Goal: Task Accomplishment & Management: Manage account settings

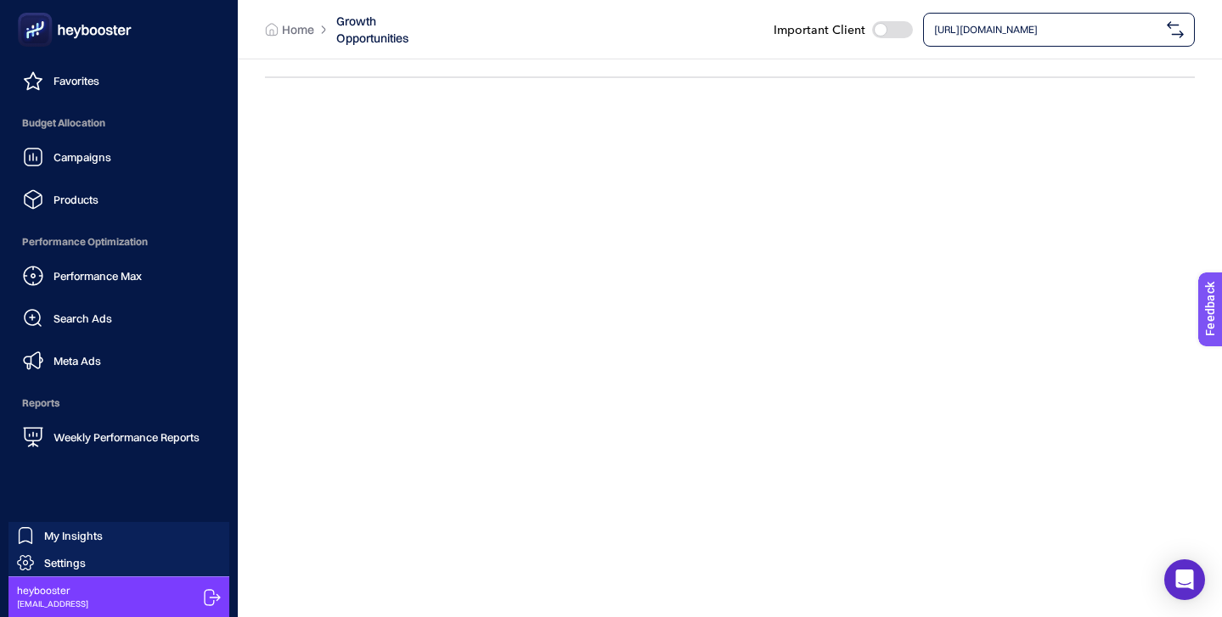
scroll to position [64, 0]
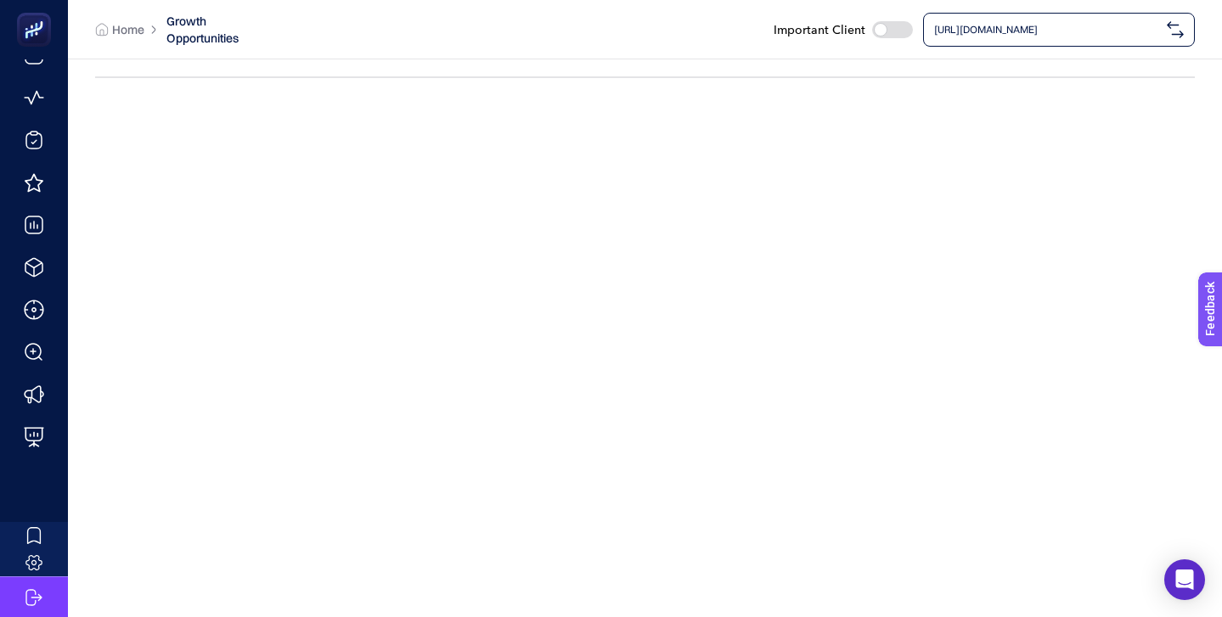
click at [896, 31] on div at bounding box center [892, 29] width 41 height 17
click at [872, 30] on input "checkbox" at bounding box center [871, 29] width 1 height 1
checkbox input "true"
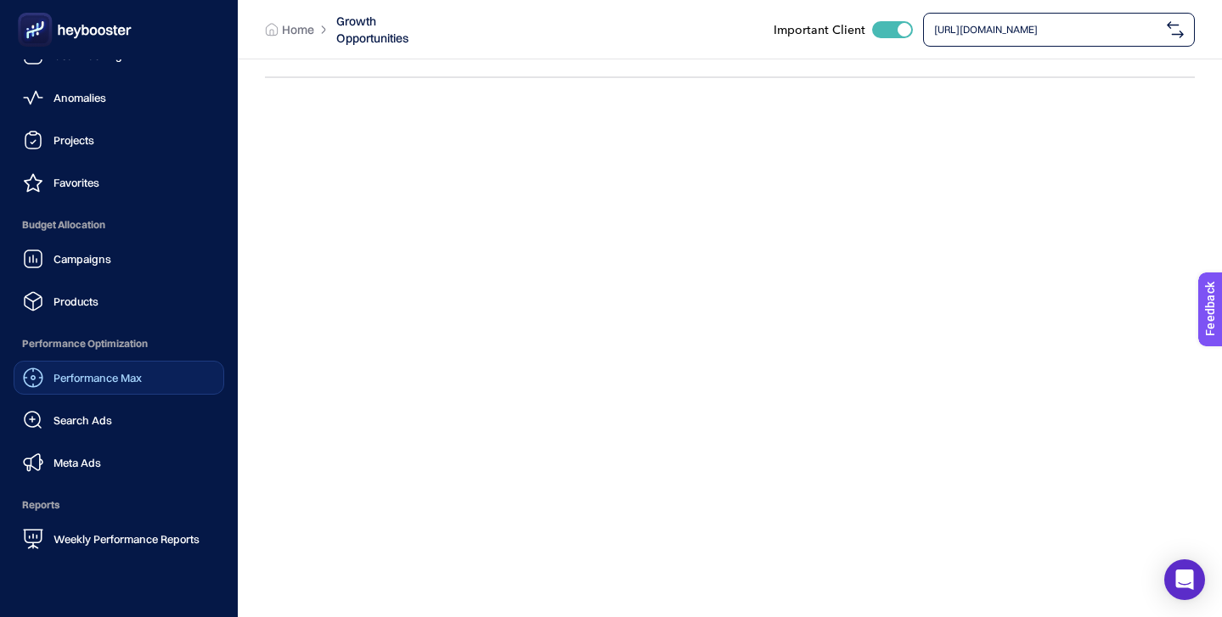
scroll to position [166, 0]
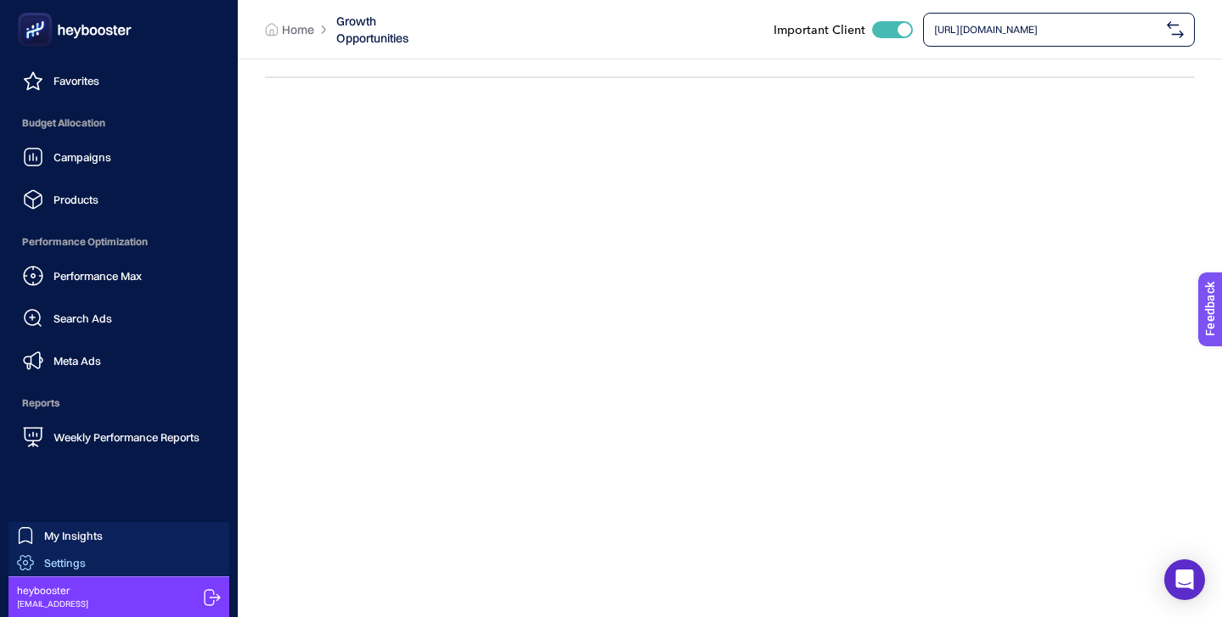
click at [92, 556] on link "Settings" at bounding box center [118, 562] width 221 height 27
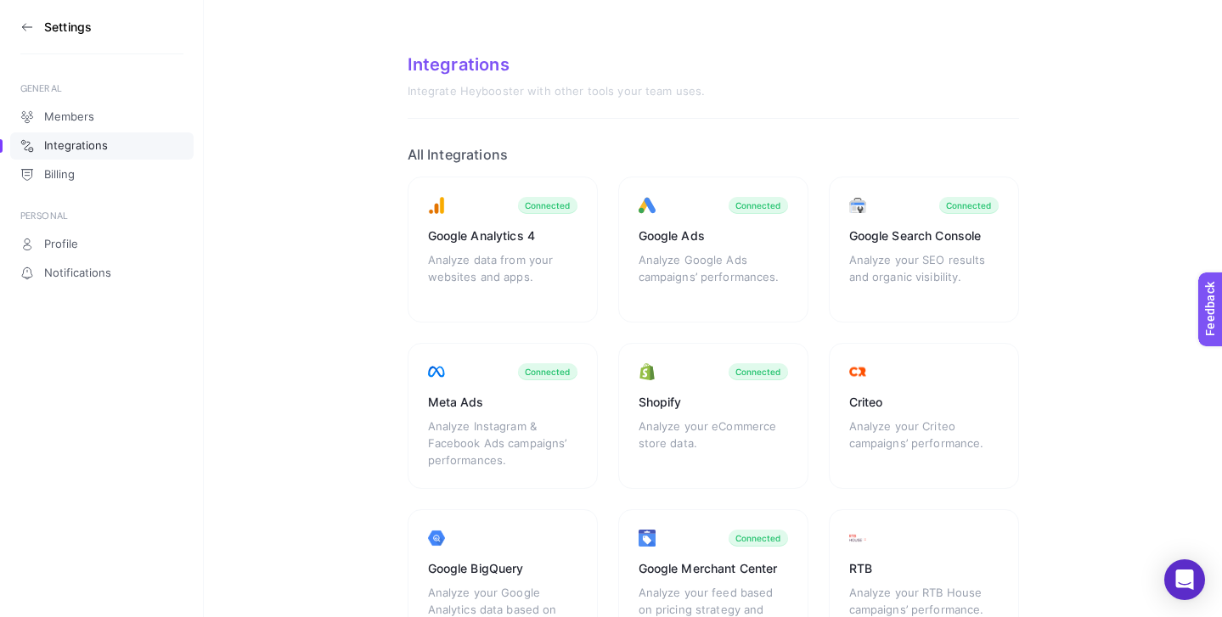
click at [23, 28] on icon at bounding box center [23, 26] width 3 height 7
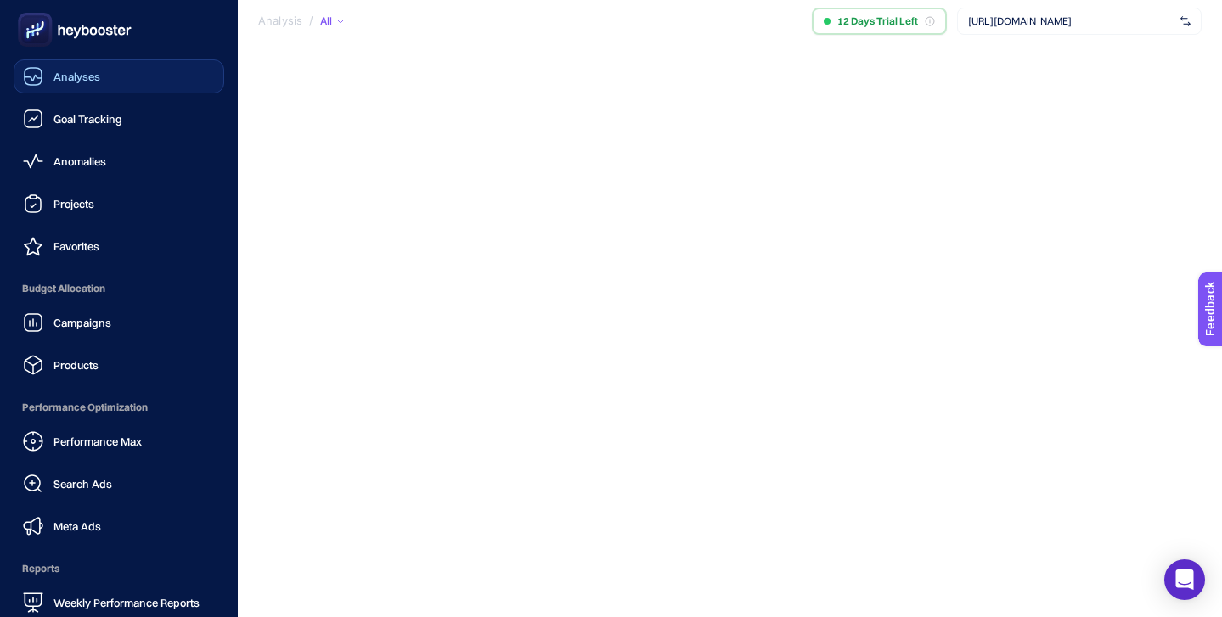
click at [105, 67] on link "Analyses" at bounding box center [119, 76] width 211 height 34
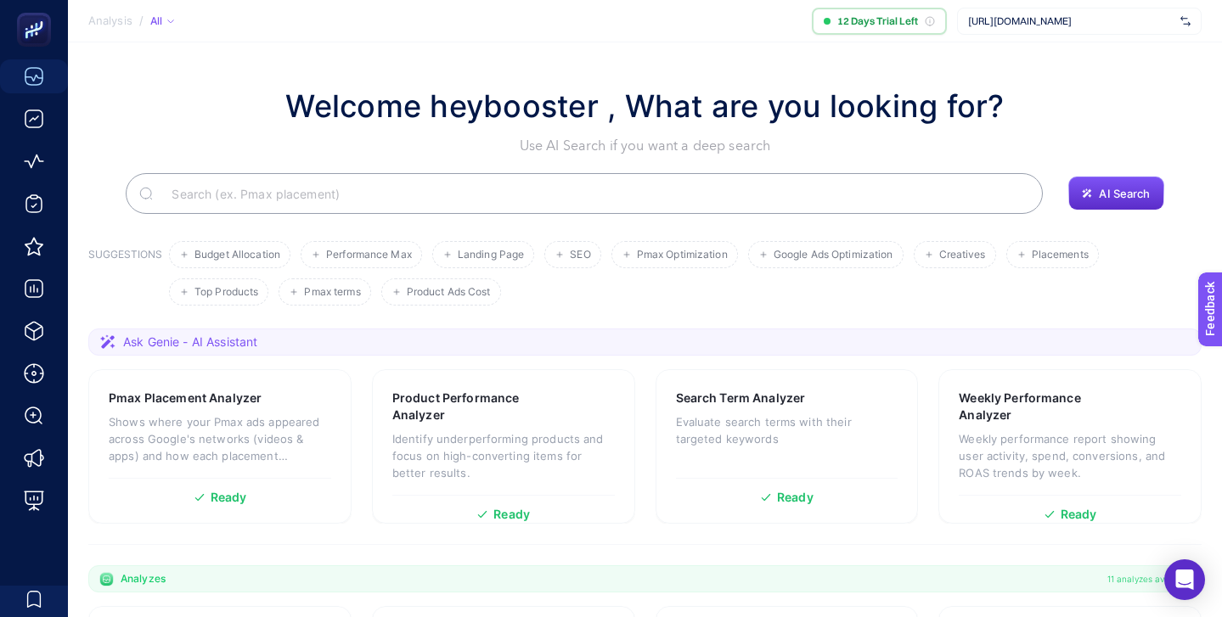
click at [1032, 17] on span "[URL][DOMAIN_NAME]" at bounding box center [1071, 21] width 206 height 14
click at [1039, 23] on span "[URL][DOMAIN_NAME]" at bounding box center [1071, 21] width 206 height 14
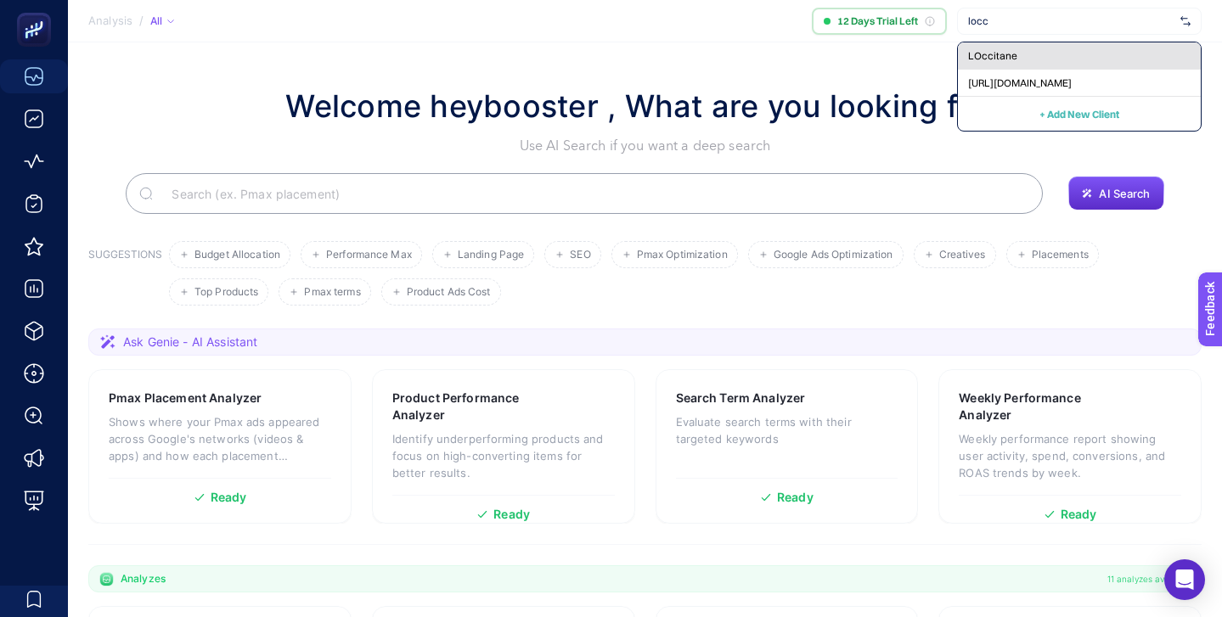
type input "locc"
click at [1050, 70] on div "LOccitane" at bounding box center [1079, 83] width 243 height 27
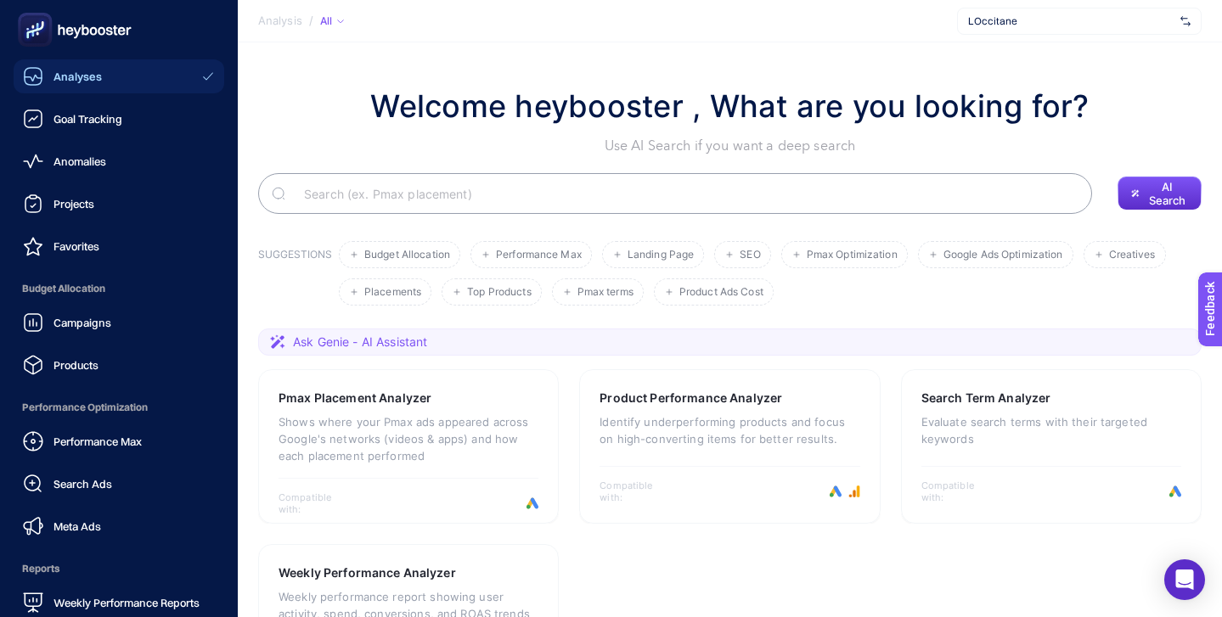
scroll to position [166, 0]
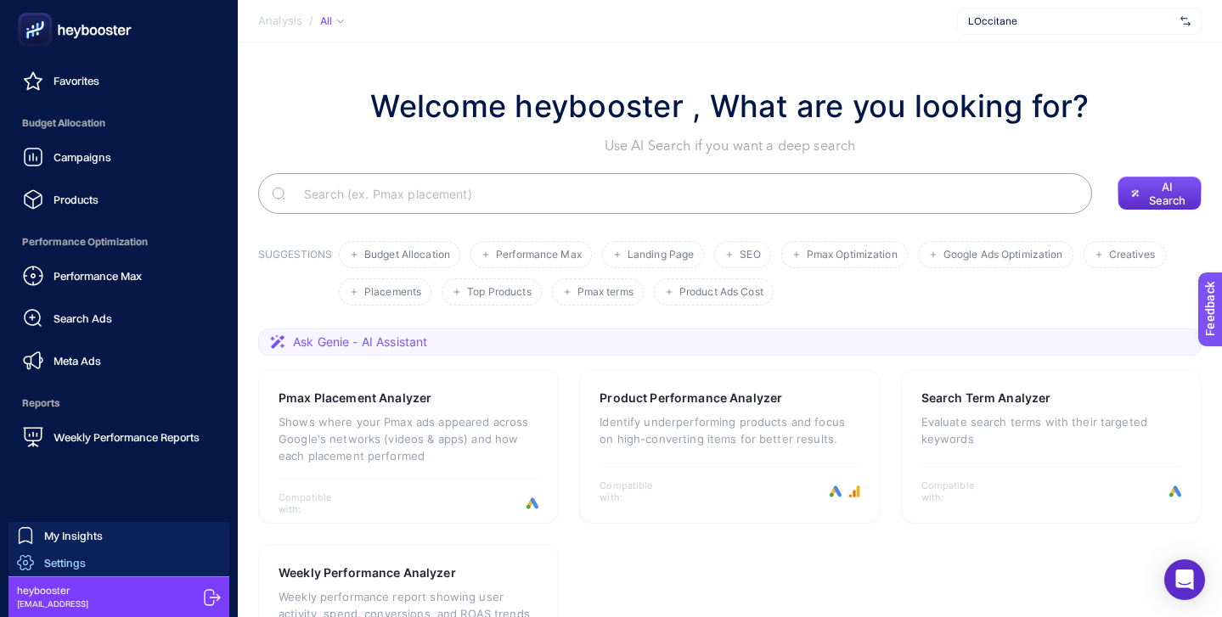
click at [127, 561] on link "Settings" at bounding box center [118, 562] width 221 height 27
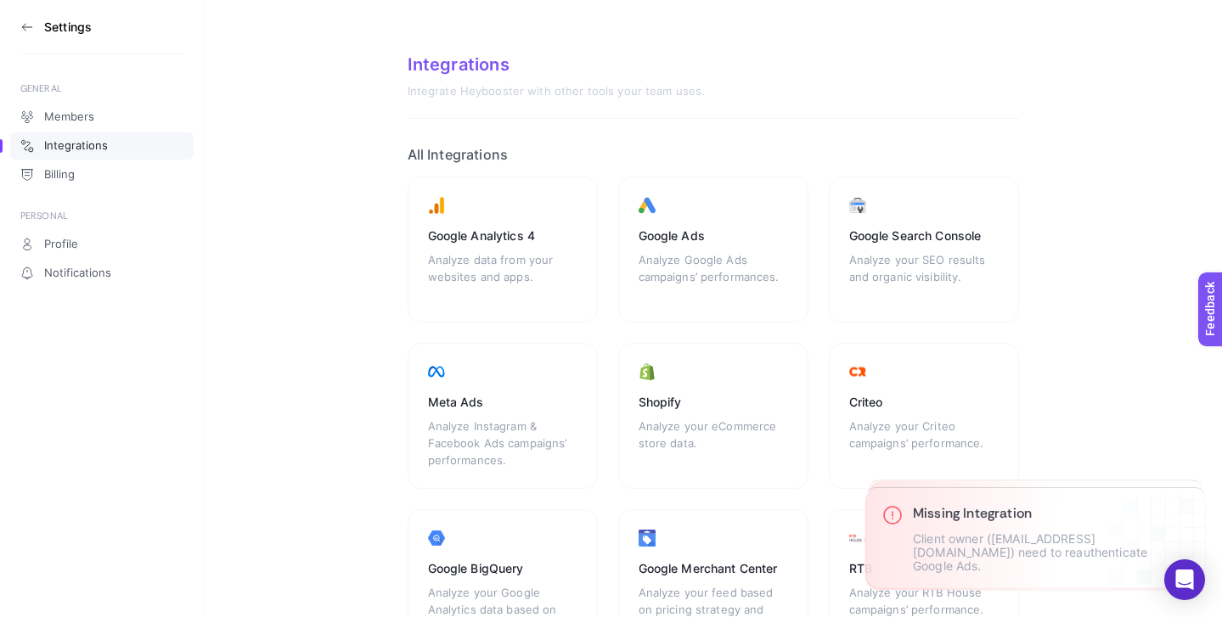
click at [26, 25] on icon at bounding box center [27, 27] width 14 height 14
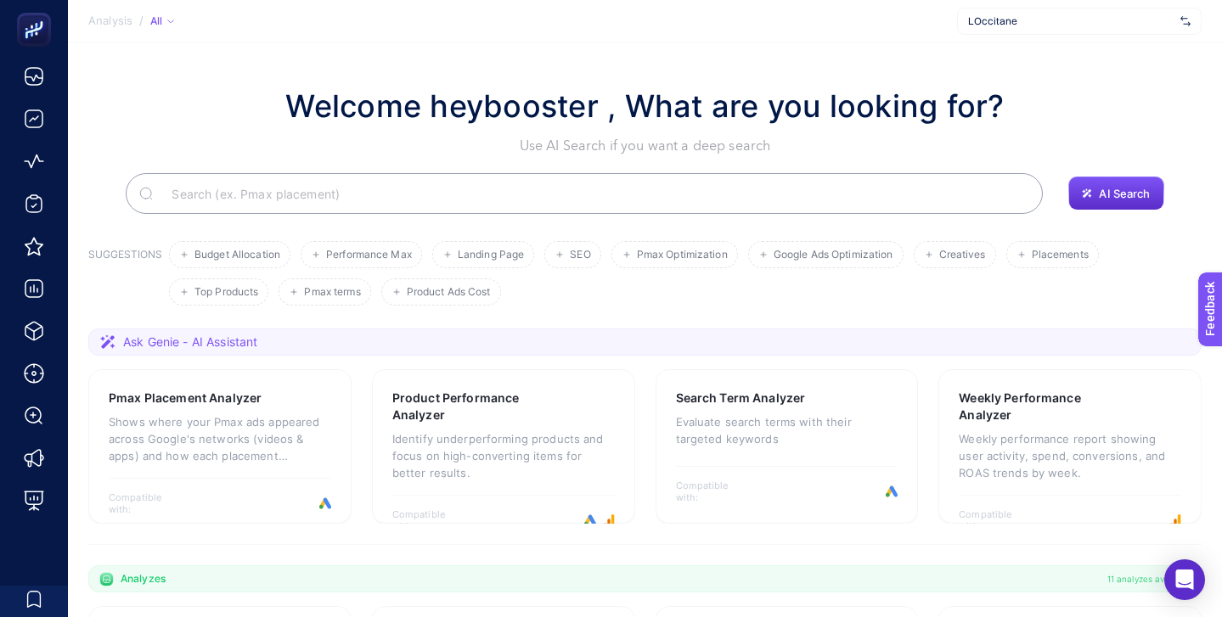
click at [1007, 15] on span "LOccitane" at bounding box center [1071, 21] width 206 height 14
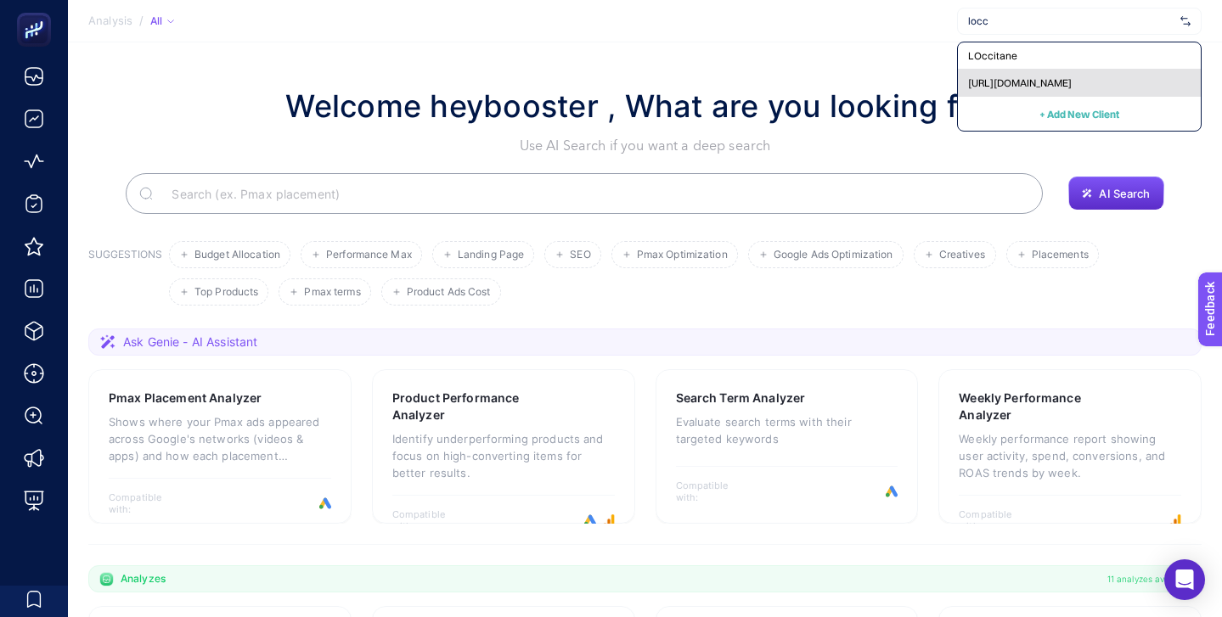
type input "locc"
click at [1038, 76] on span "[URL][DOMAIN_NAME]" at bounding box center [1020, 83] width 104 height 14
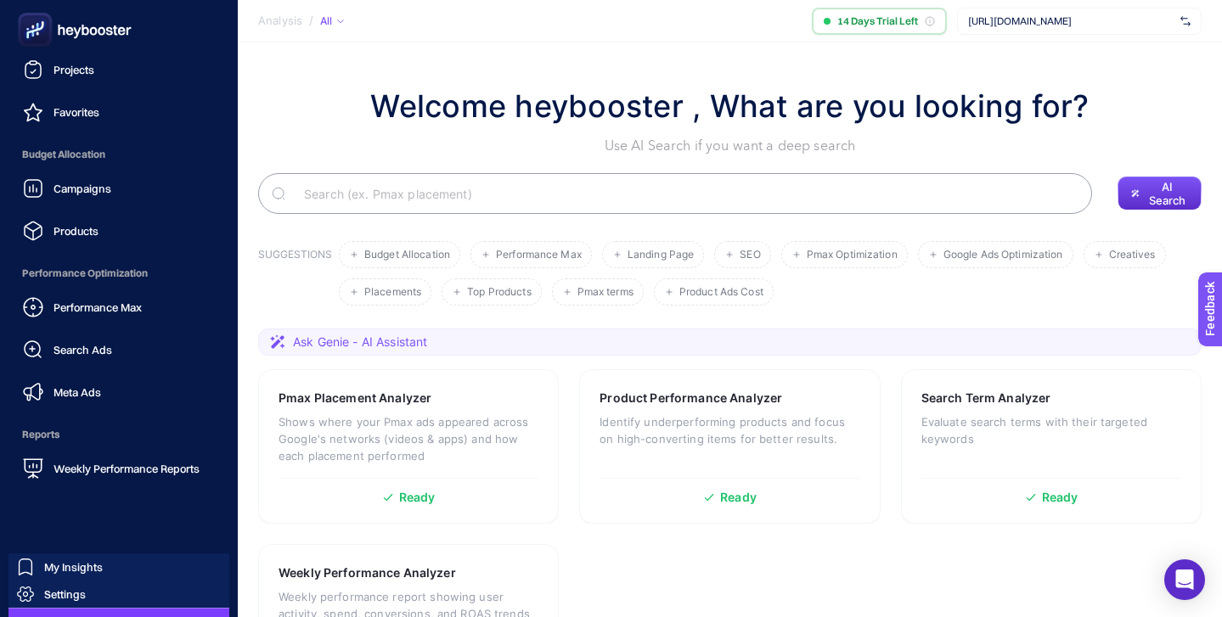
scroll to position [166, 0]
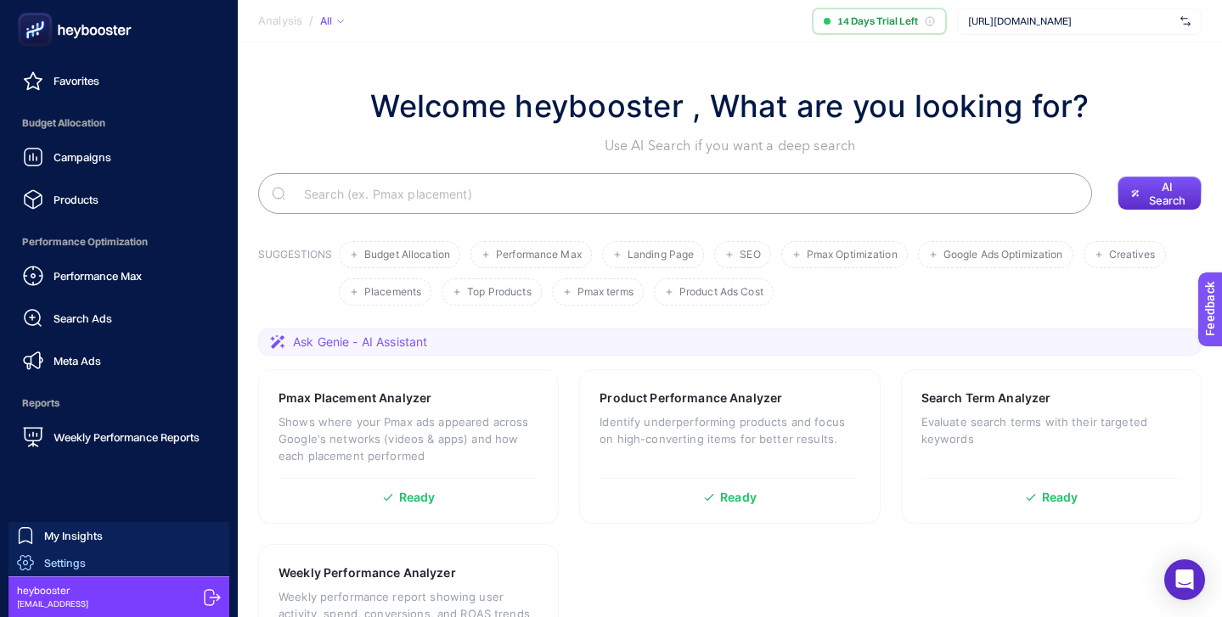
click at [107, 561] on link "Settings" at bounding box center [118, 562] width 221 height 27
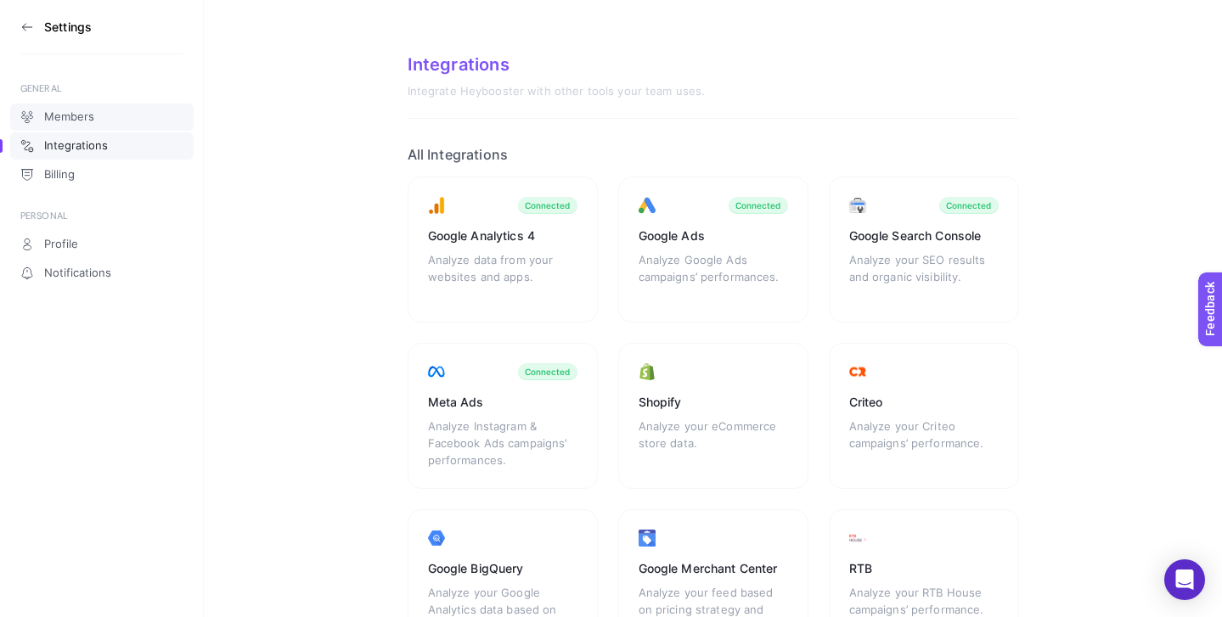
click at [92, 117] on span "Members" at bounding box center [69, 117] width 50 height 14
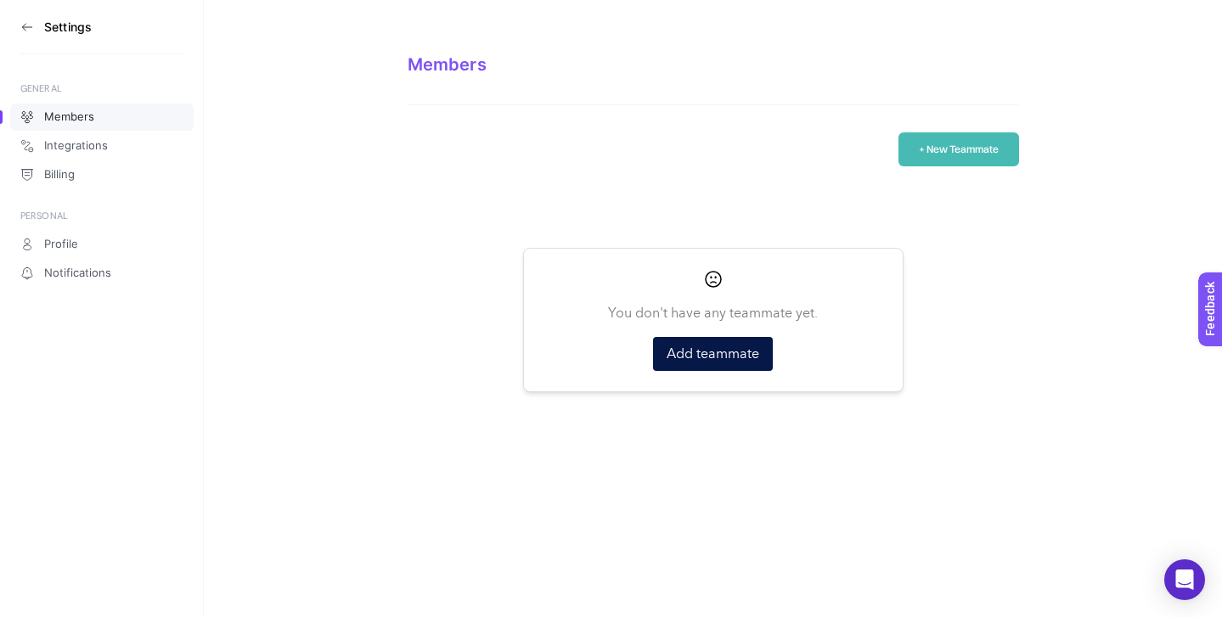
click at [948, 144] on button "+ New Teammate" at bounding box center [959, 149] width 121 height 34
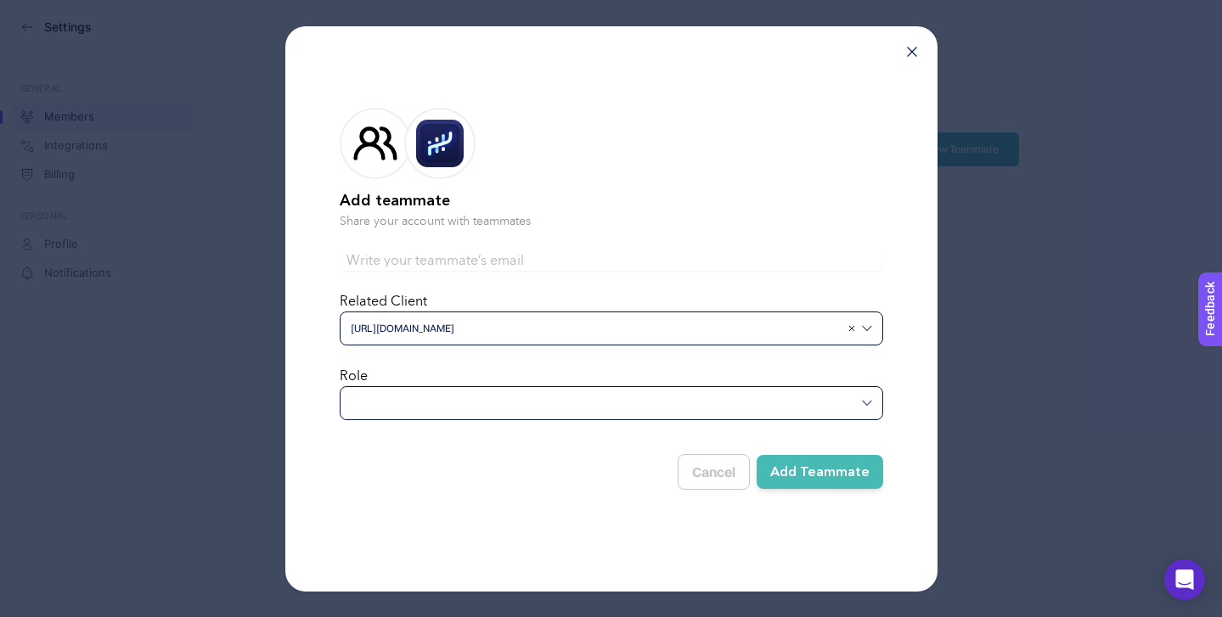
click at [493, 255] on input "text" at bounding box center [612, 261] width 544 height 20
type input "[EMAIL_ADDRESS][DOMAIN_NAME]"
click at [470, 413] on div at bounding box center [612, 403] width 544 height 34
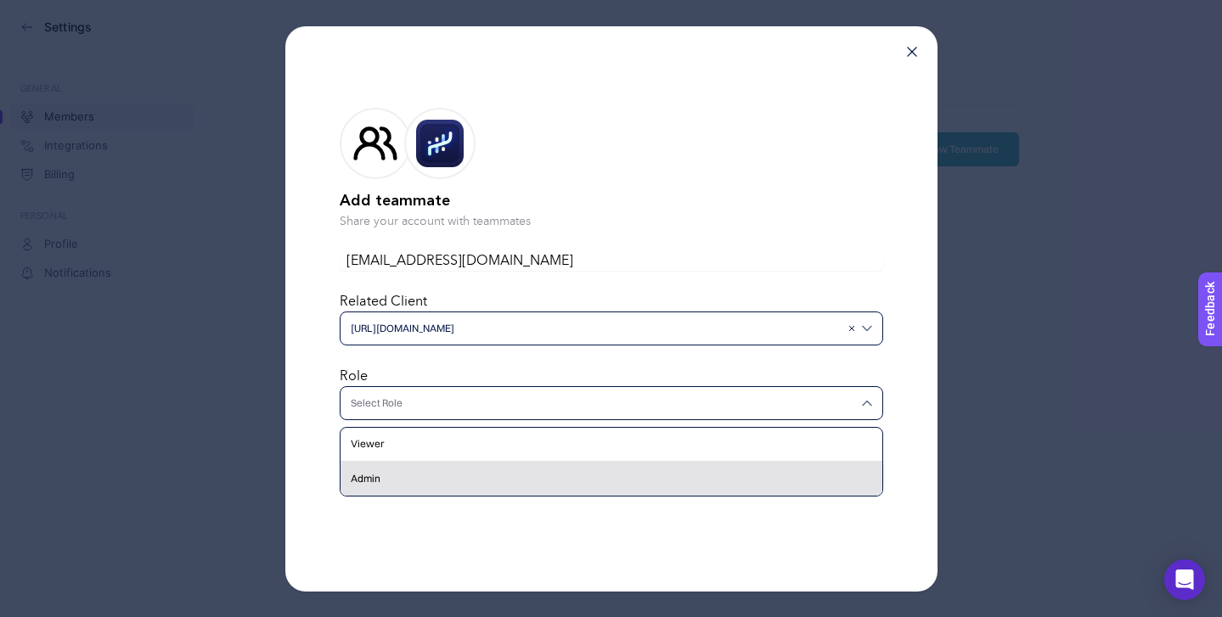
click at [445, 476] on div "Admin" at bounding box center [612, 479] width 542 height 34
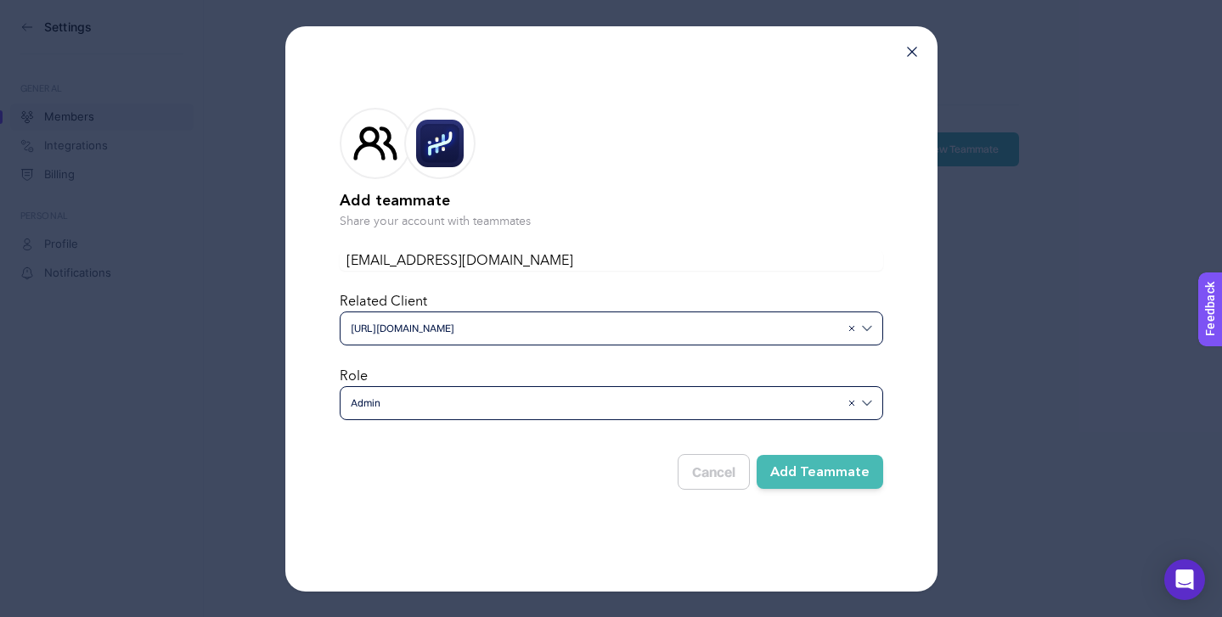
click at [814, 463] on button "Add Teammate" at bounding box center [820, 472] width 127 height 34
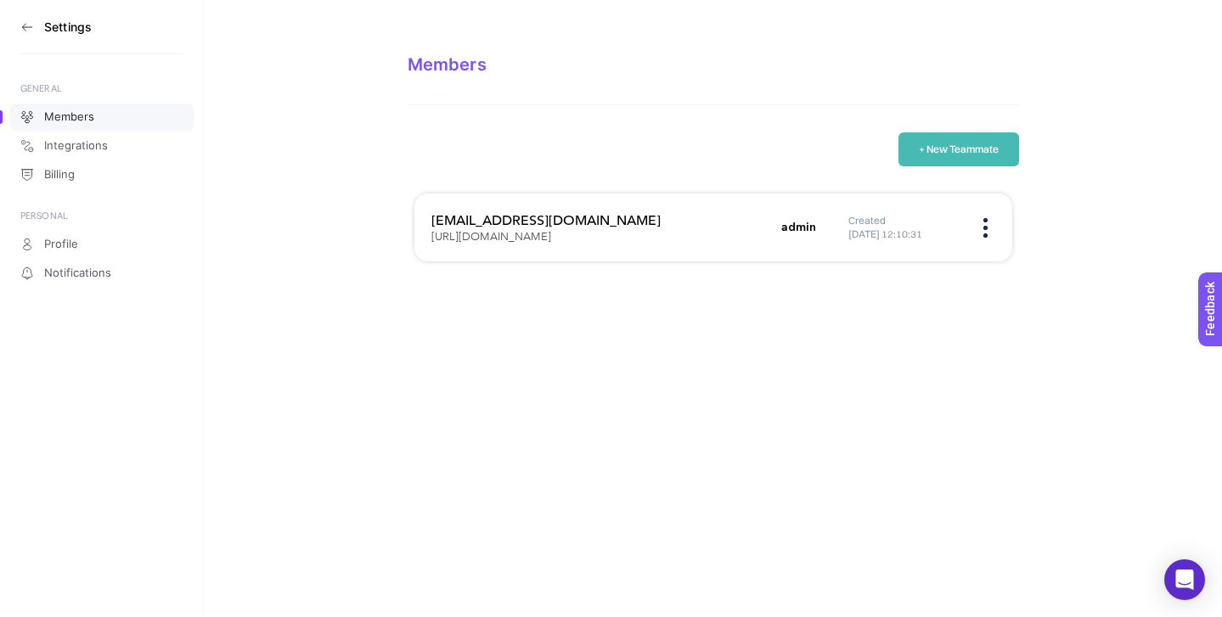
click at [29, 31] on icon at bounding box center [27, 27] width 14 height 14
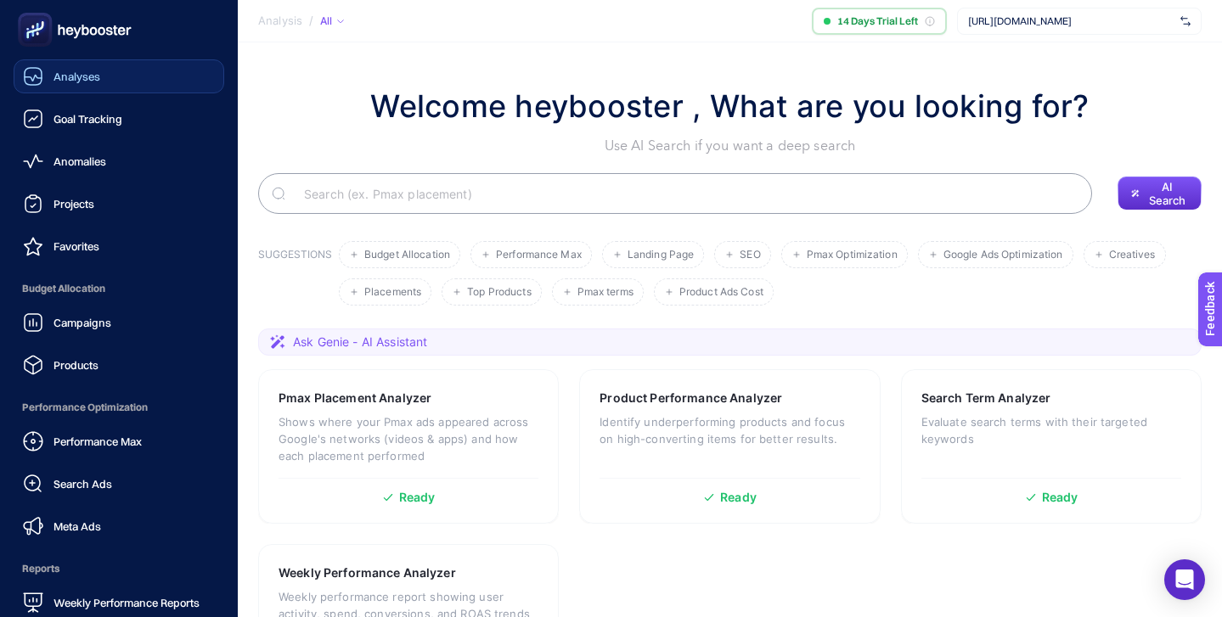
click at [74, 74] on span "Analyses" at bounding box center [77, 77] width 47 height 14
click at [75, 81] on span "Analyses" at bounding box center [78, 77] width 48 height 14
click at [76, 119] on span "Goal Tracking" at bounding box center [88, 119] width 69 height 14
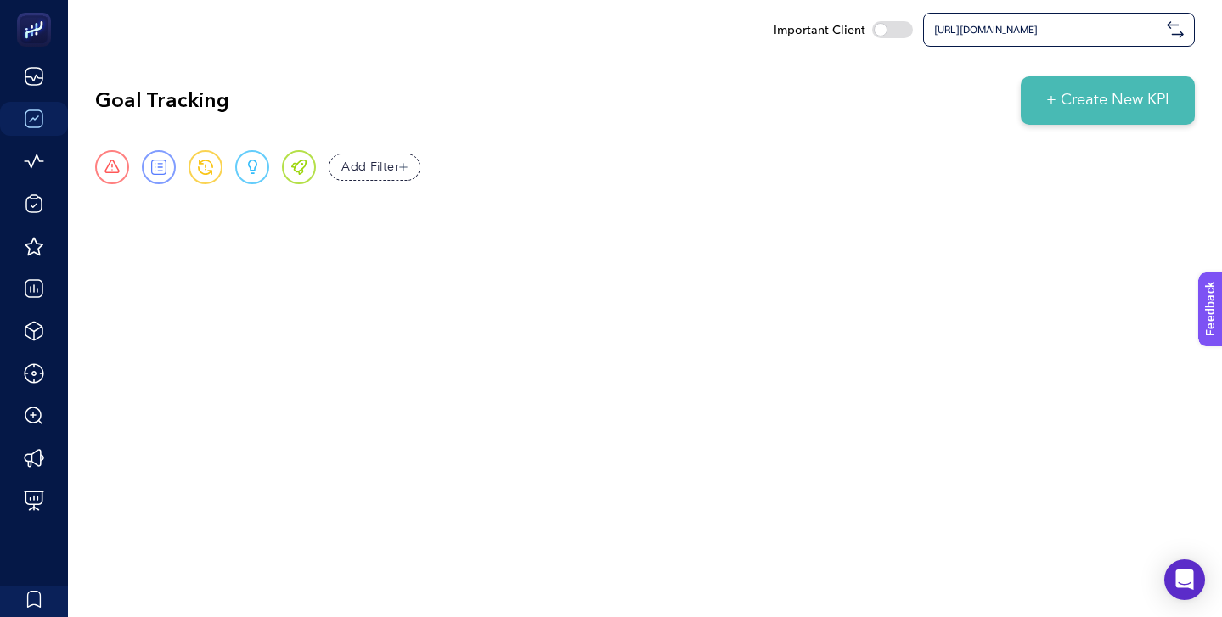
click at [898, 29] on div at bounding box center [892, 29] width 41 height 17
click at [872, 29] on input "checkbox" at bounding box center [871, 29] width 1 height 1
checkbox input "true"
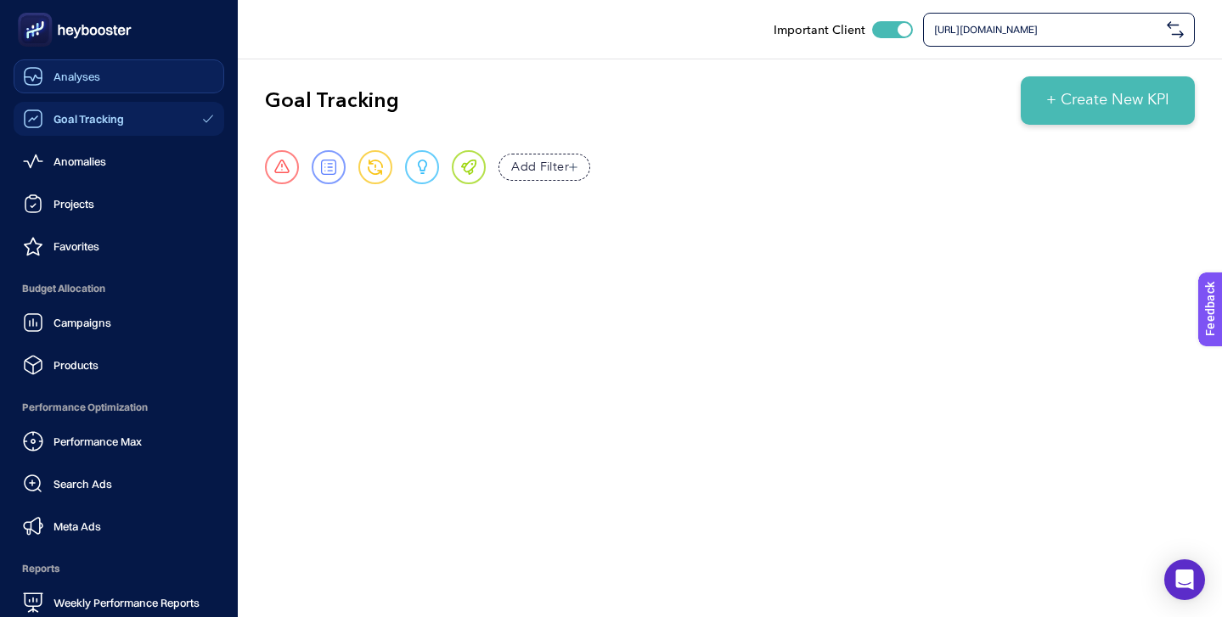
click at [79, 70] on span "Analyses" at bounding box center [77, 77] width 47 height 14
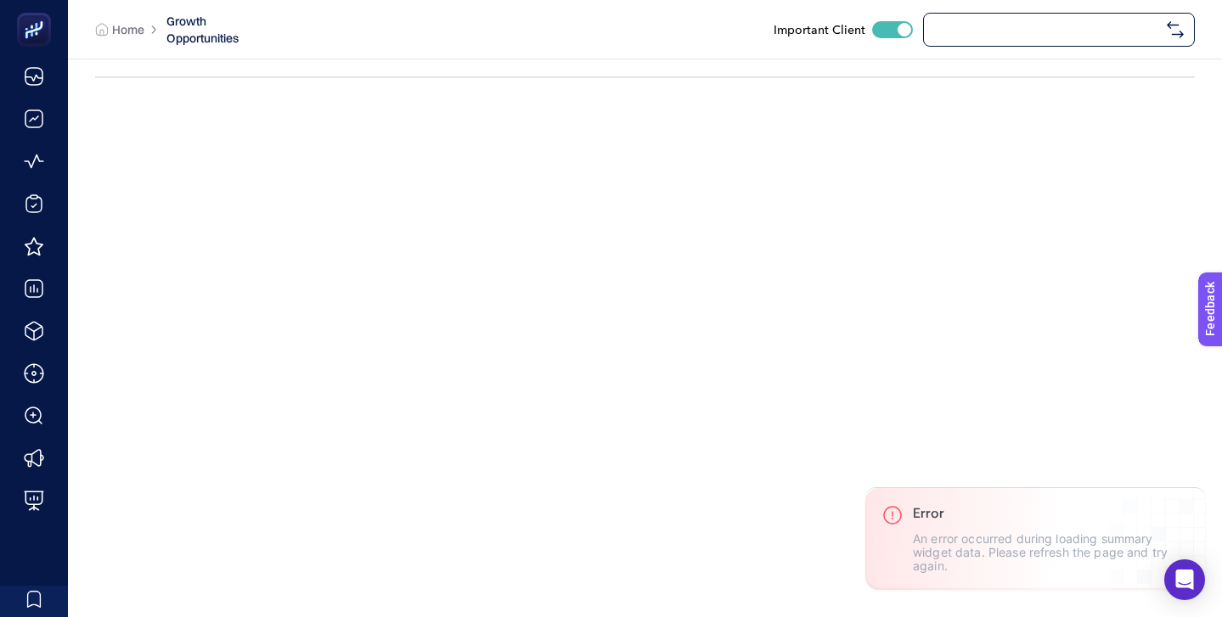
checkbox input "true"
click at [1003, 28] on span "[URL][DOMAIN_NAME]" at bounding box center [1047, 30] width 226 height 14
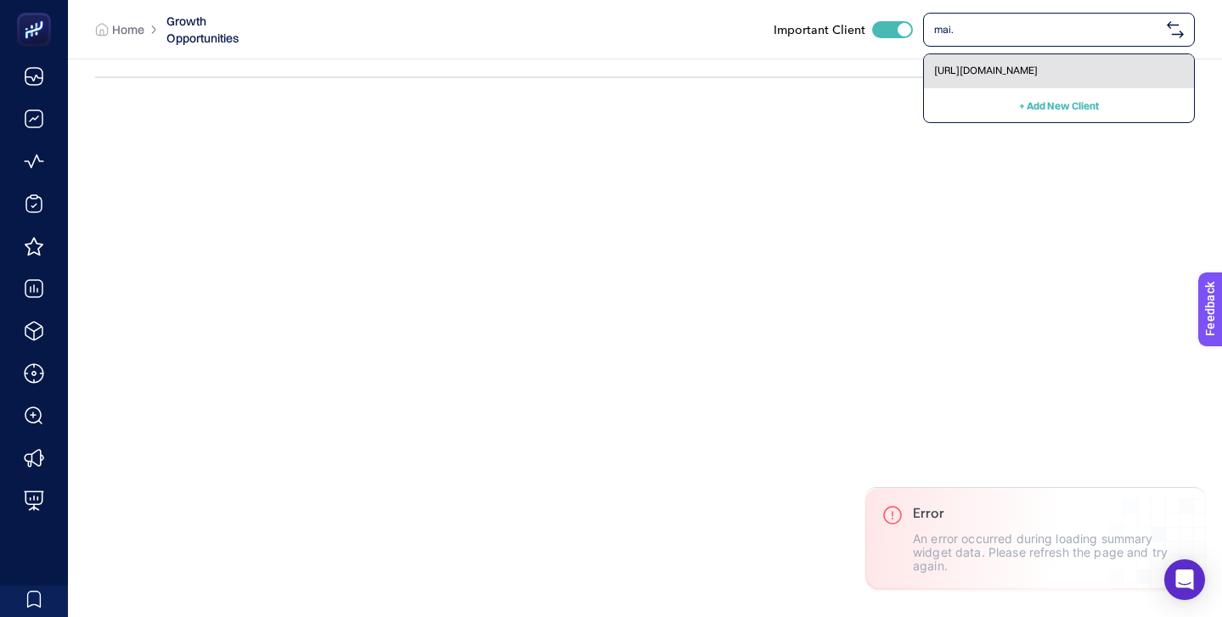
type input "mai."
click at [1048, 70] on div "https://www.mai.com.tr/" at bounding box center [1059, 71] width 270 height 34
checkbox input "false"
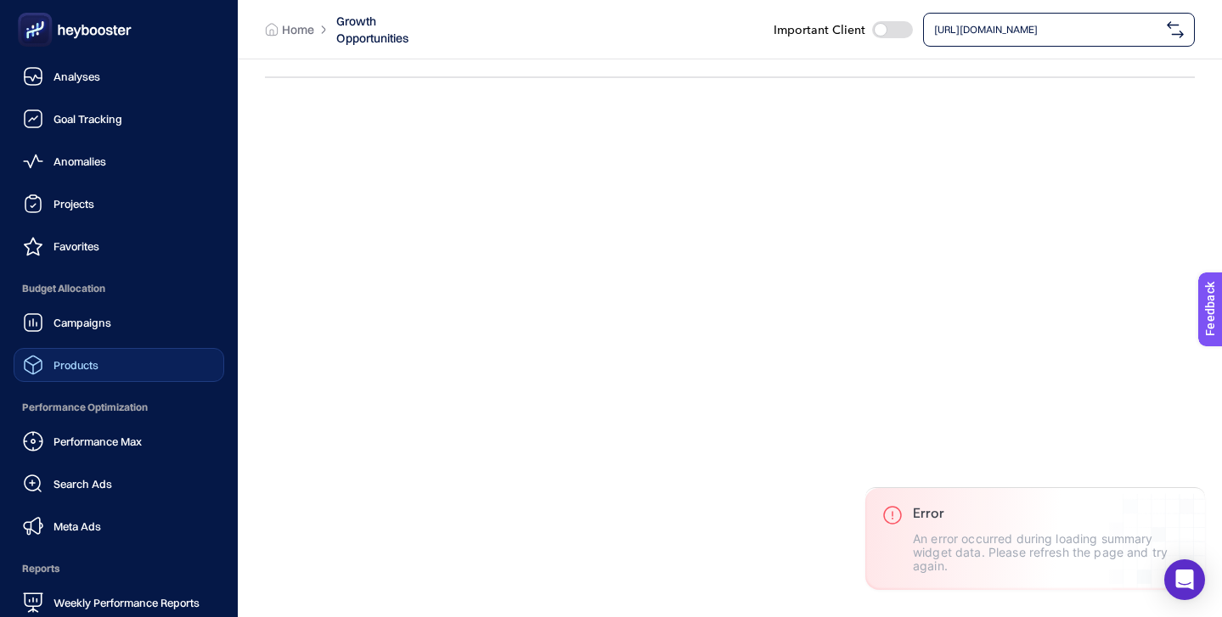
scroll to position [166, 0]
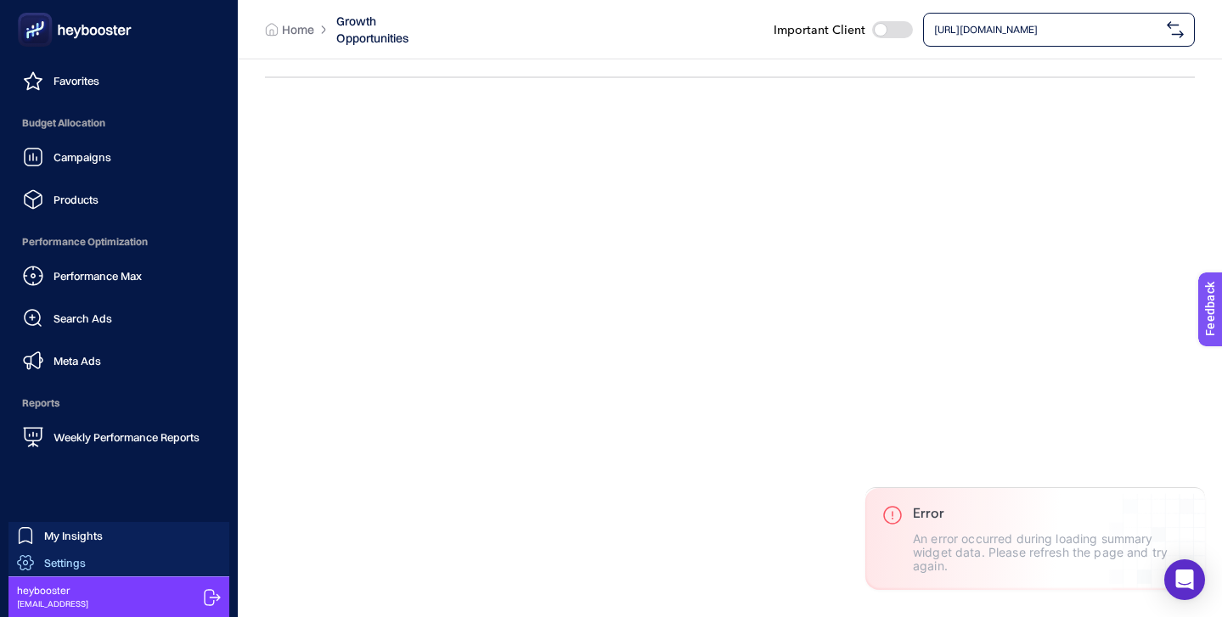
click at [104, 560] on link "Settings" at bounding box center [118, 562] width 221 height 27
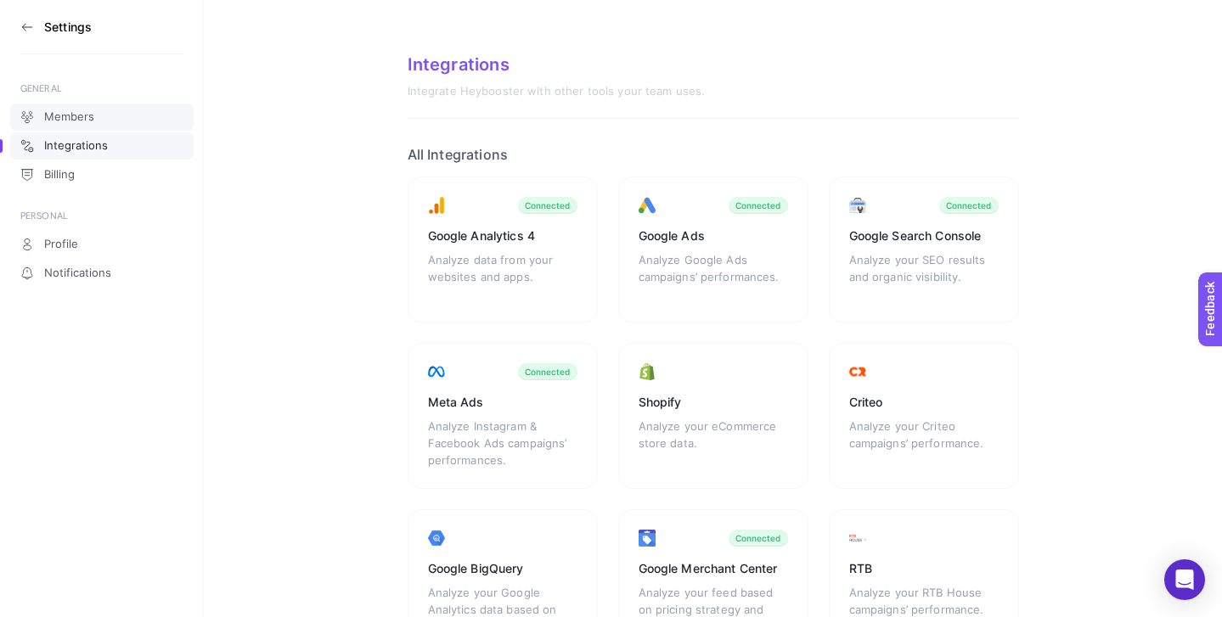
click at [92, 117] on span "Members" at bounding box center [69, 117] width 50 height 14
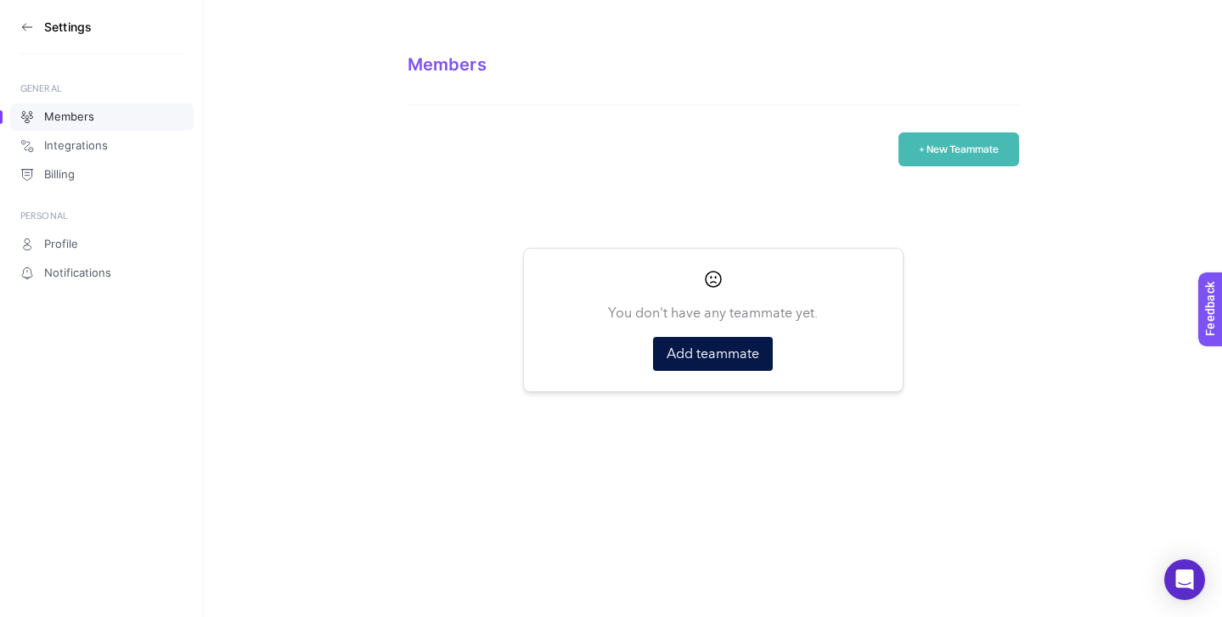
click at [951, 142] on button "+ New Teammate" at bounding box center [959, 149] width 121 height 34
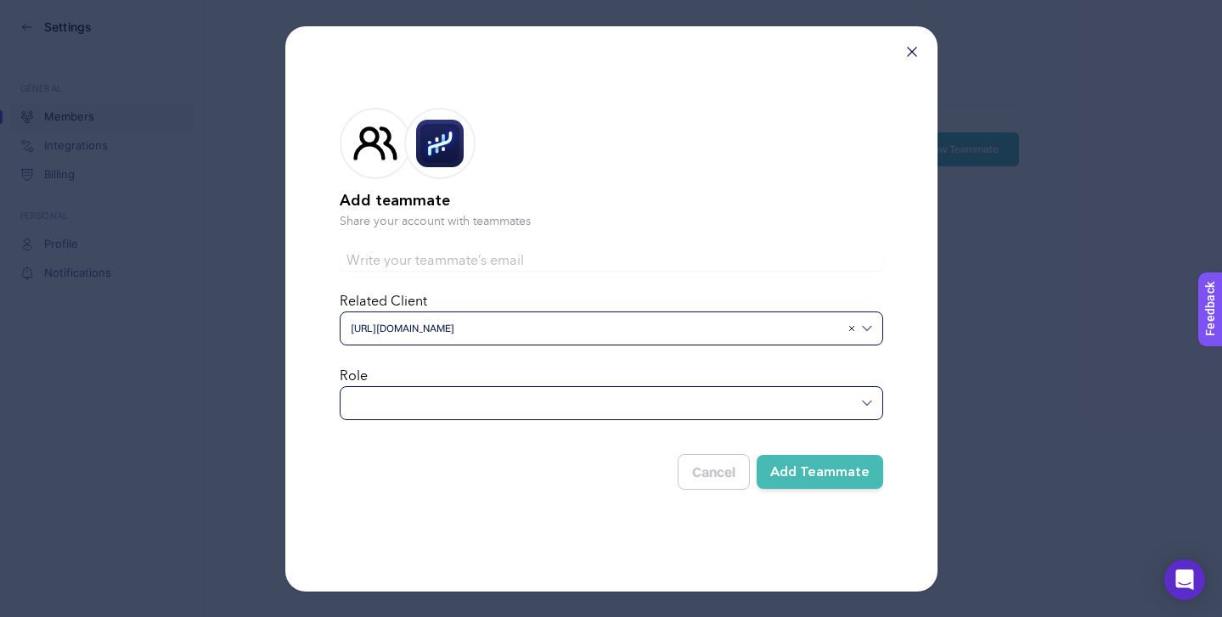
click at [504, 255] on input "text" at bounding box center [612, 261] width 544 height 20
type input "[EMAIL_ADDRESS][DOMAIN_NAME]"
click at [622, 399] on div at bounding box center [612, 403] width 544 height 34
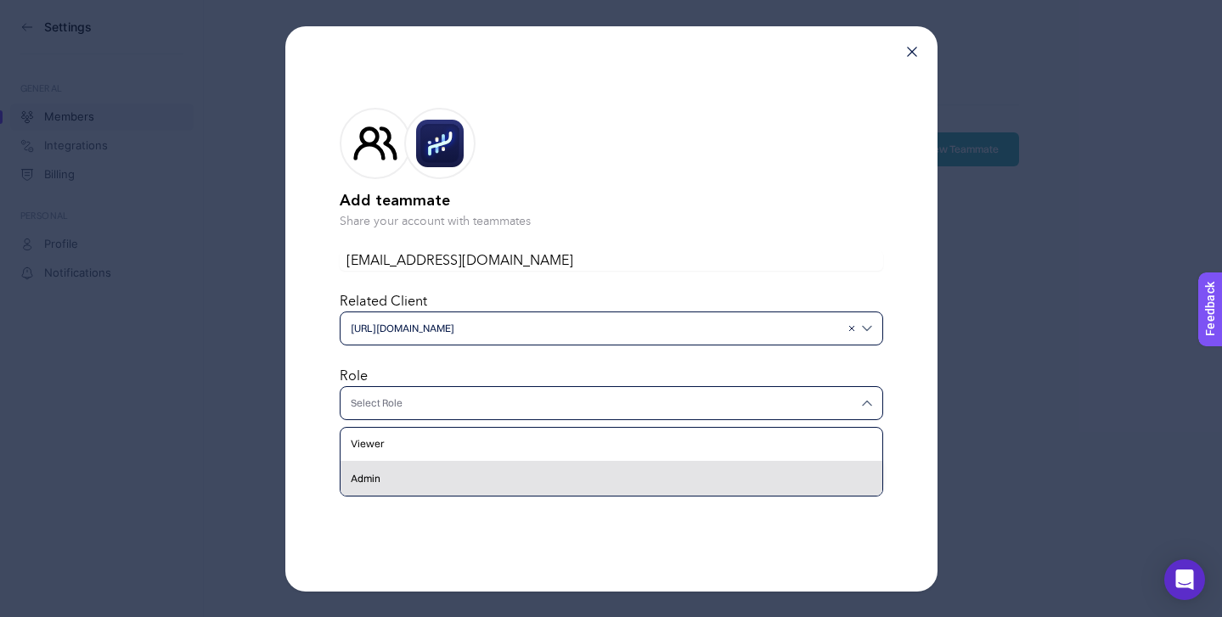
click at [535, 468] on div "Admin" at bounding box center [612, 479] width 542 height 34
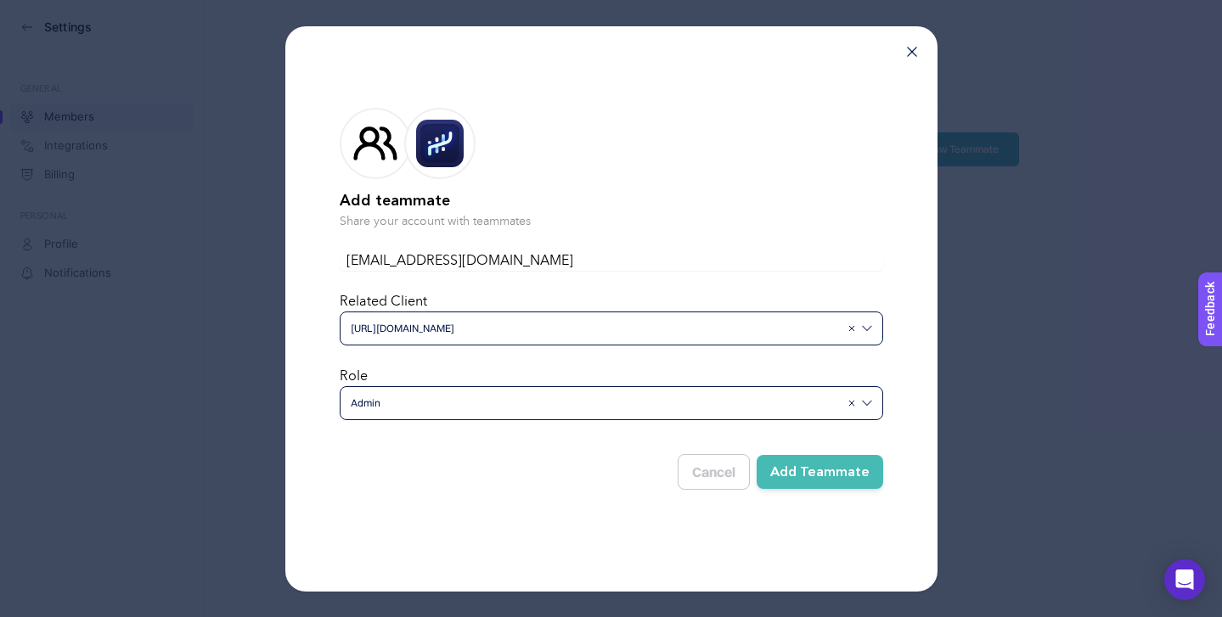
click at [535, 468] on div "Cancel Add Teammate" at bounding box center [612, 465] width 544 height 49
click at [820, 476] on button "Add Teammate" at bounding box center [820, 472] width 127 height 34
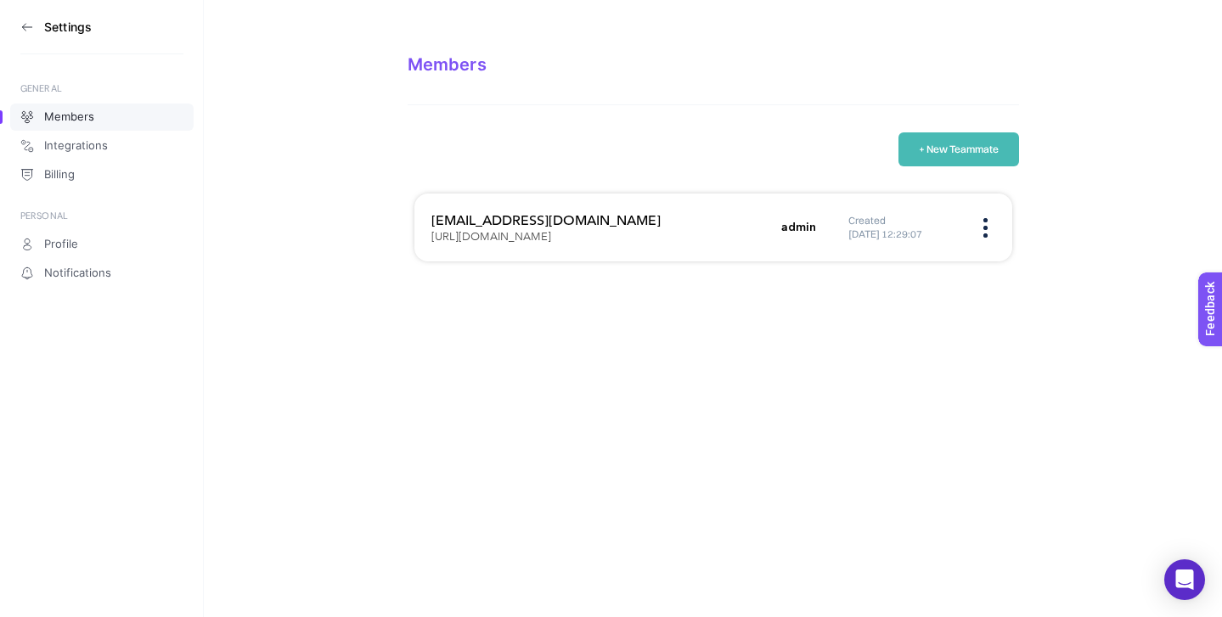
click at [24, 28] on icon at bounding box center [23, 26] width 3 height 7
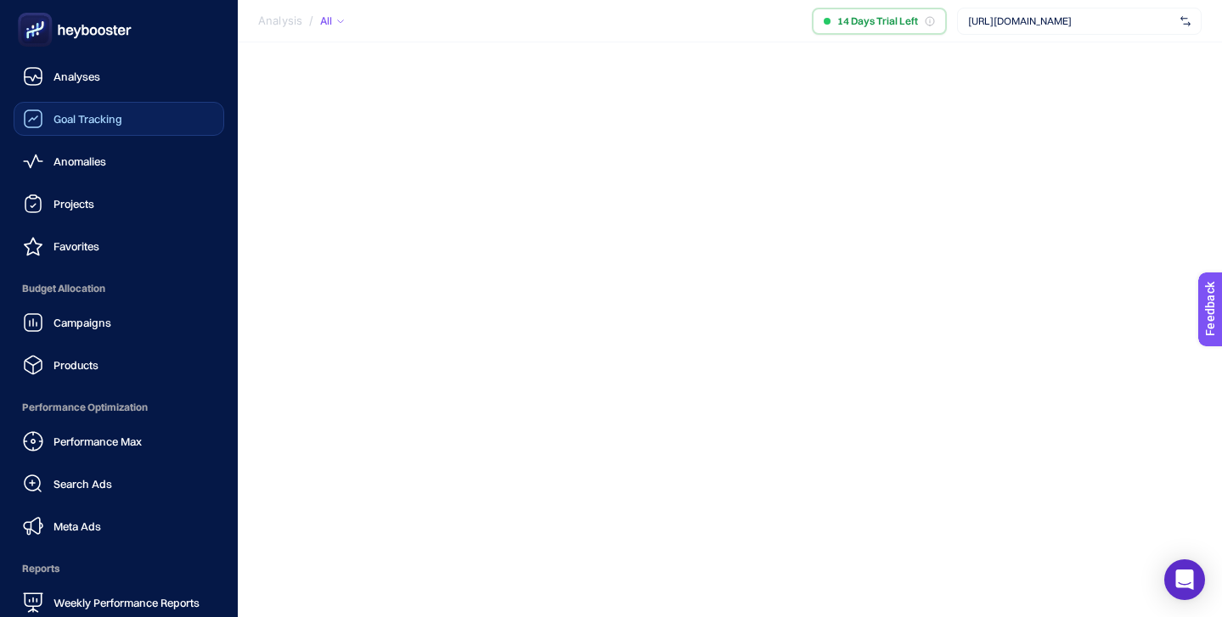
click at [93, 118] on span "Goal Tracking" at bounding box center [88, 119] width 69 height 14
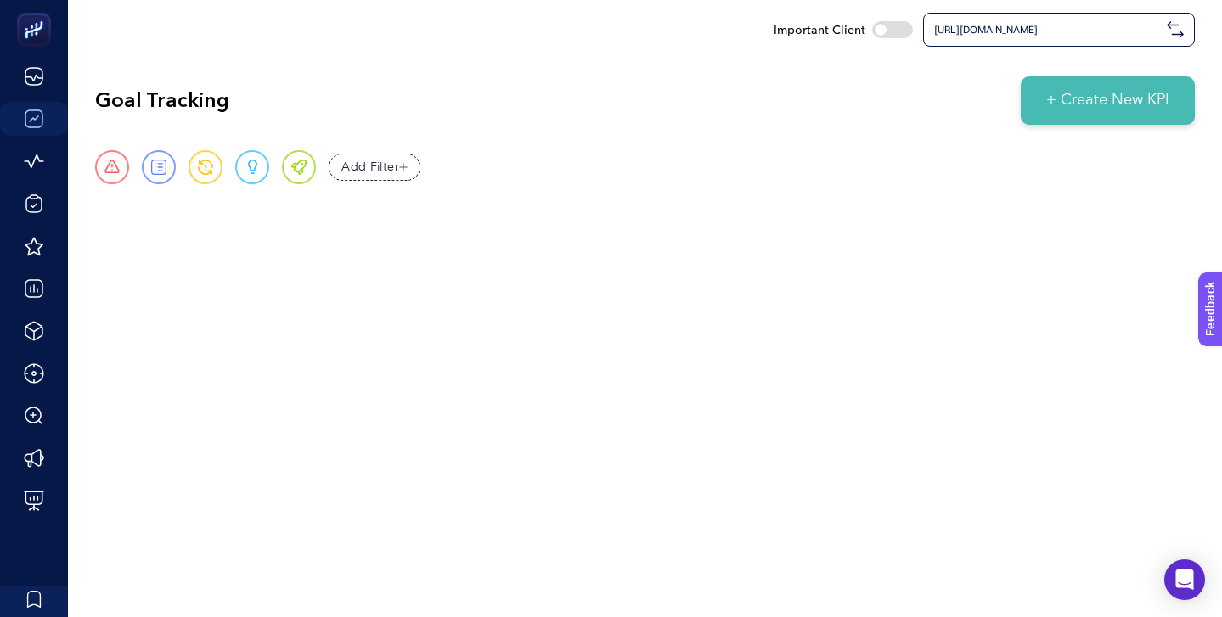
click at [899, 30] on div at bounding box center [892, 29] width 41 height 17
click at [872, 30] on input "checkbox" at bounding box center [871, 29] width 1 height 1
checkbox input "true"
